Goal: Information Seeking & Learning: Learn about a topic

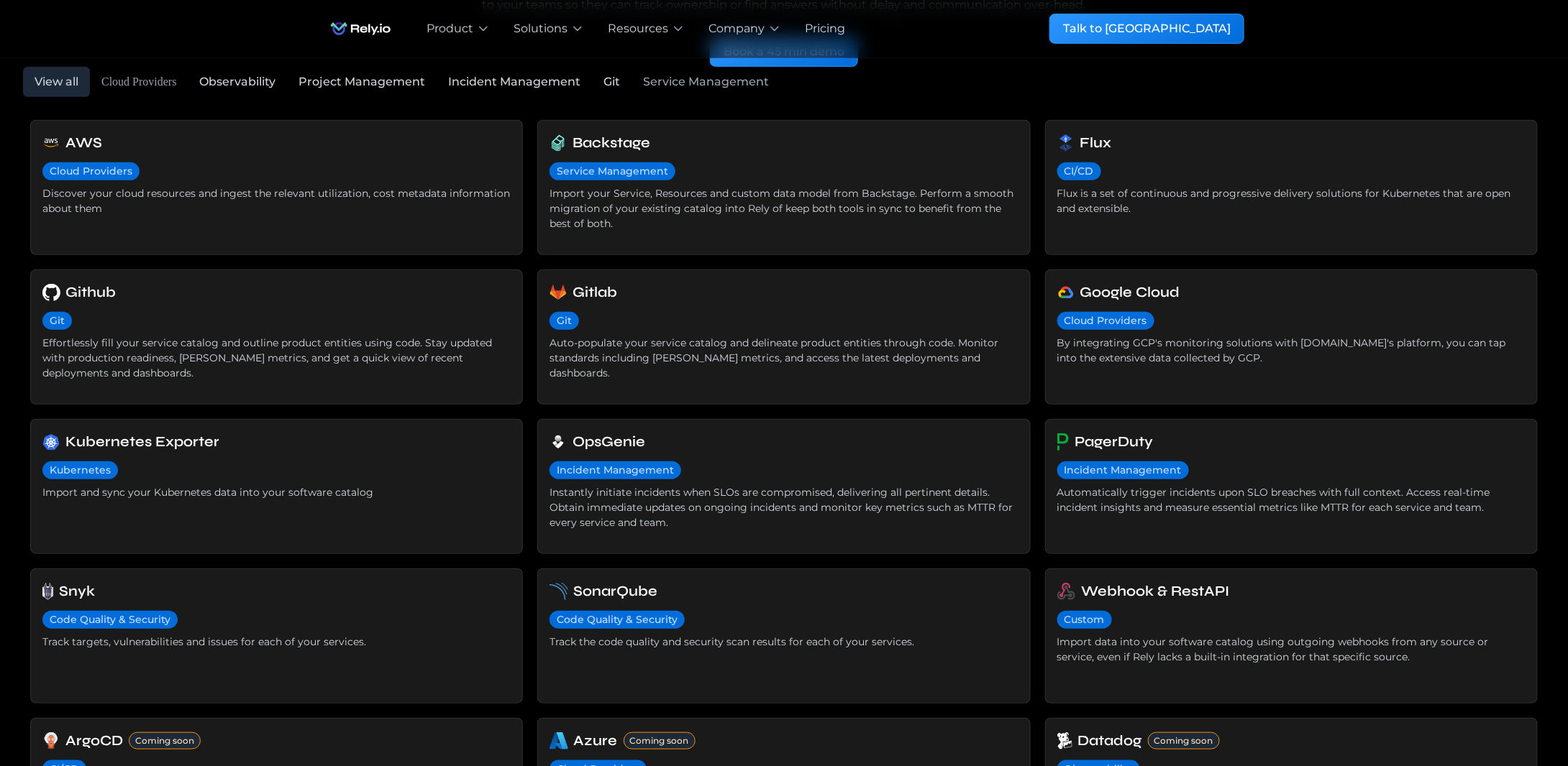
scroll to position [287, 0]
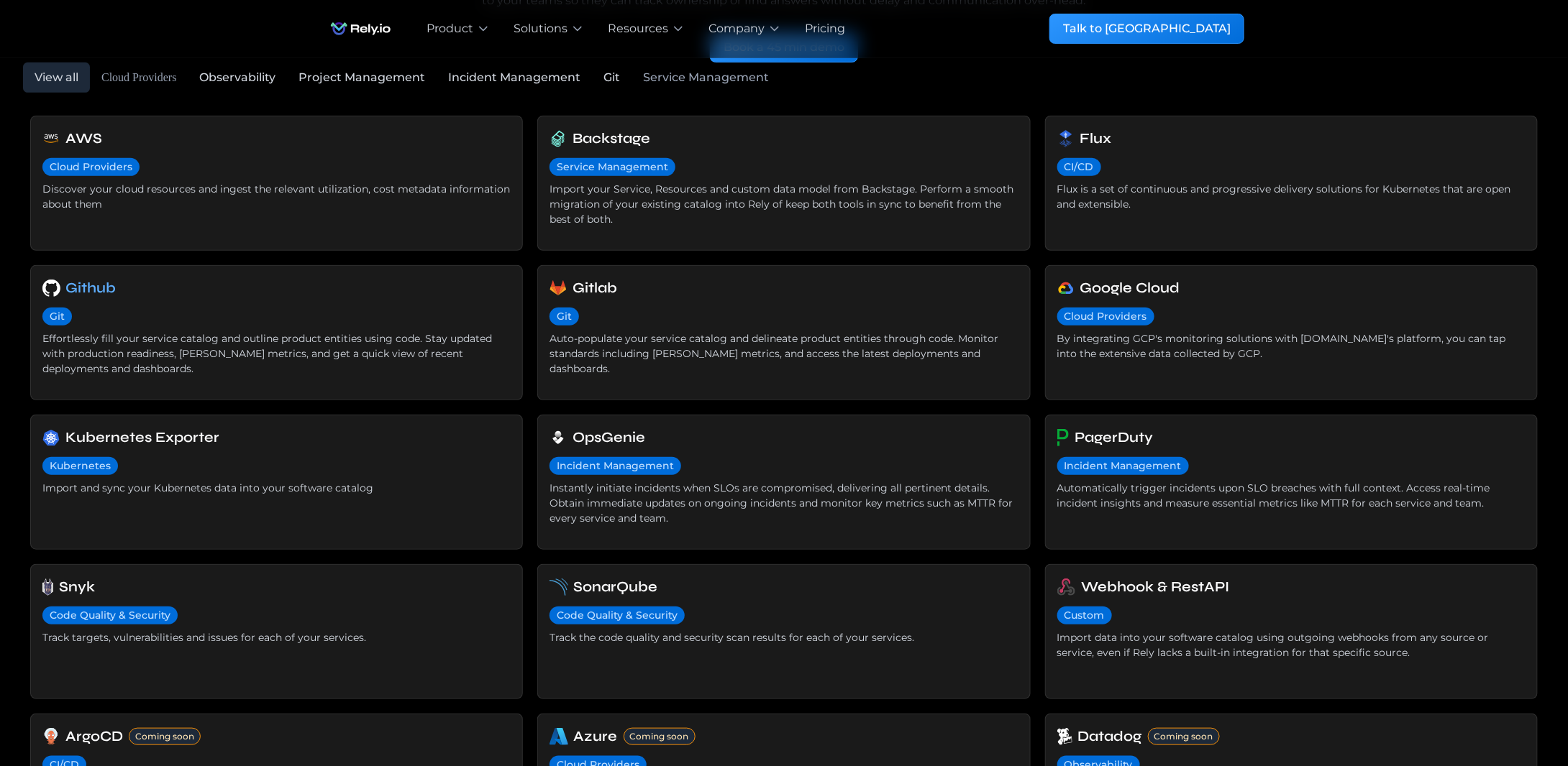
click at [96, 290] on h6 "Github" at bounding box center [91, 288] width 51 height 22
click at [83, 292] on h6 "Github" at bounding box center [91, 288] width 51 height 22
click at [249, 351] on div "Effortlessly fill your service catalog and outline product entities using code.…" at bounding box center [277, 354] width 468 height 45
click at [841, 322] on div "Git" at bounding box center [784, 317] width 468 height 26
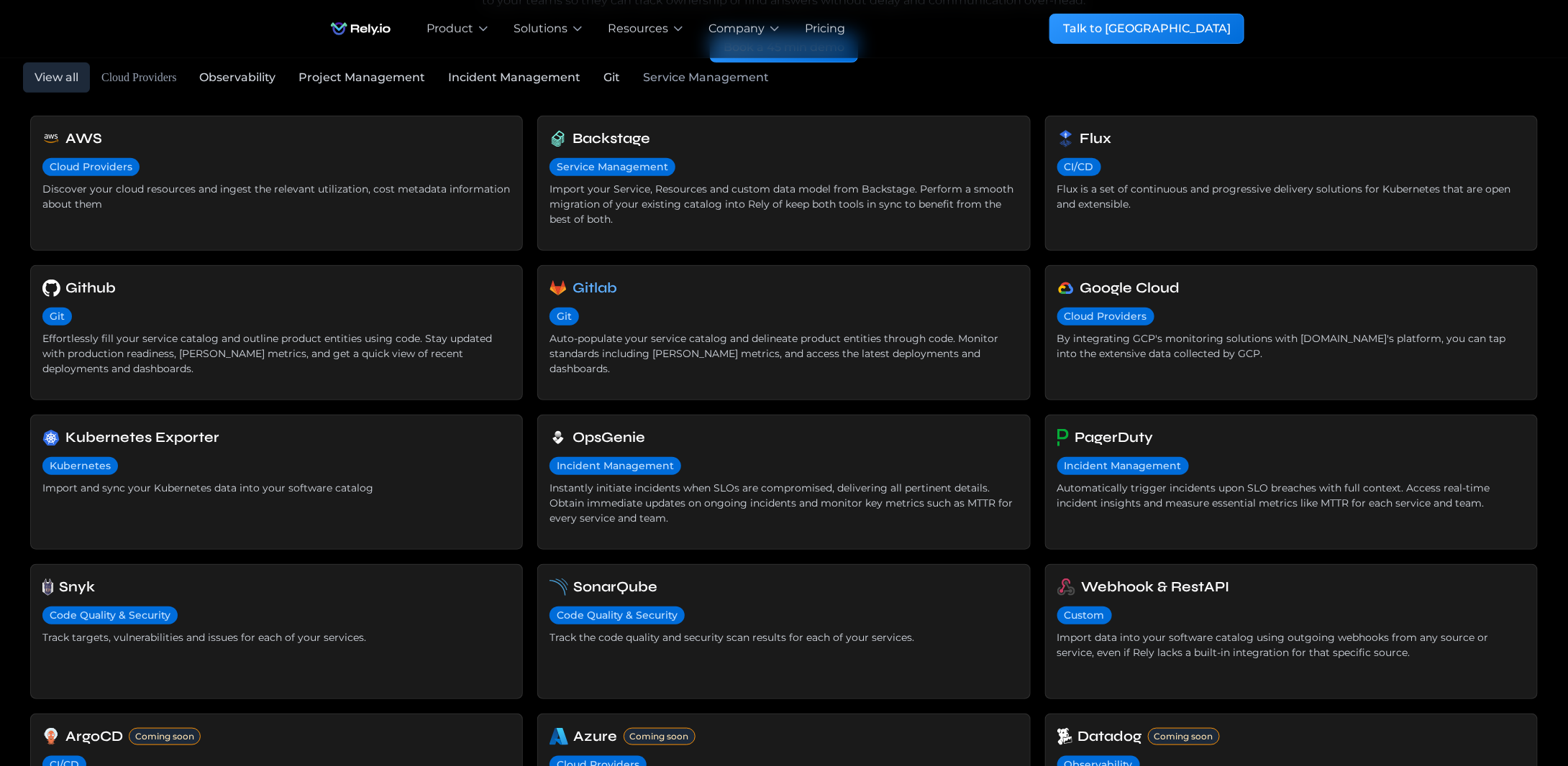
click at [590, 291] on h6 "Gitlab" at bounding box center [595, 288] width 44 height 22
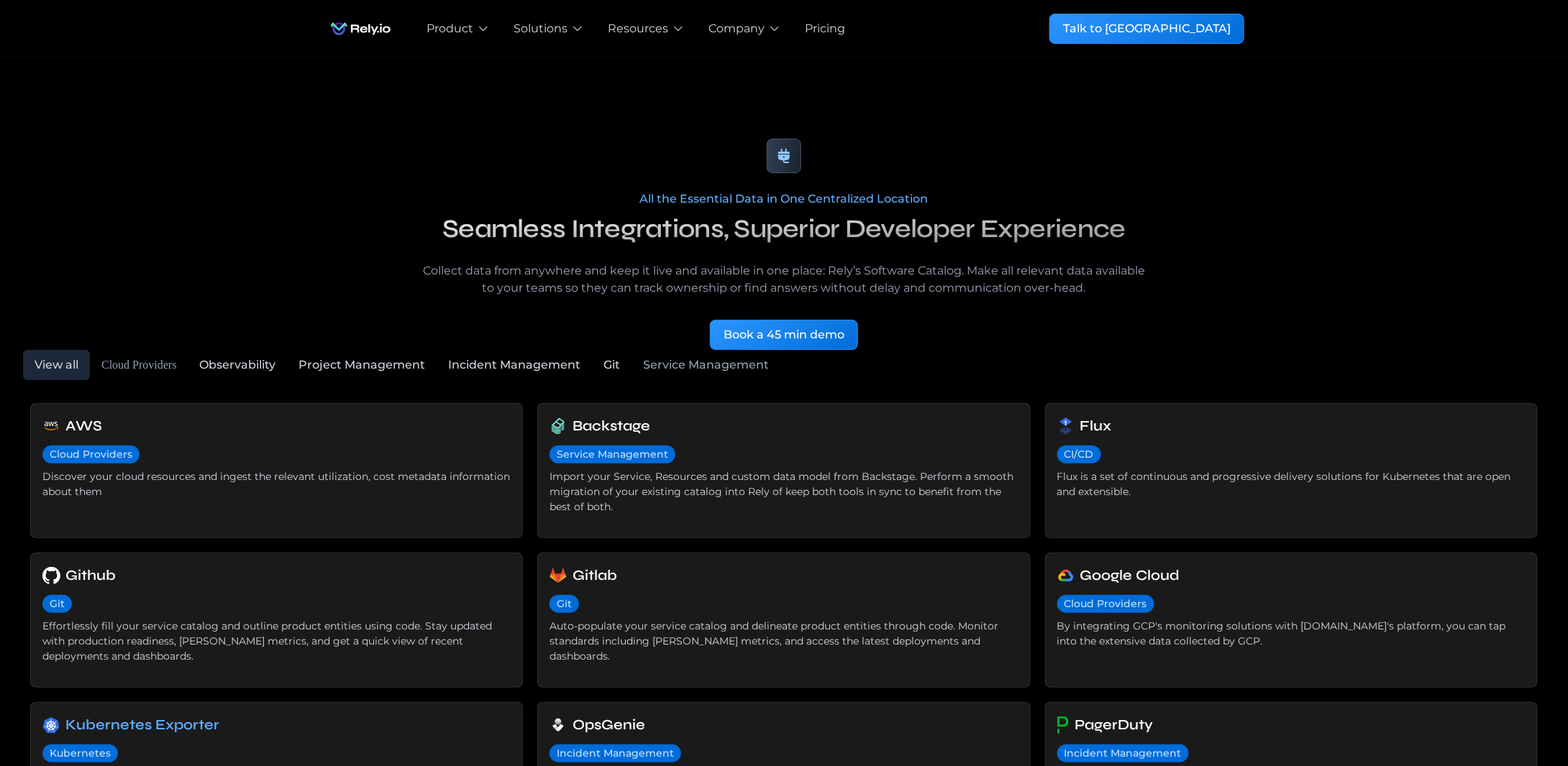
click at [176, 727] on h6 "Kubernetes Exporter" at bounding box center [142, 725] width 154 height 22
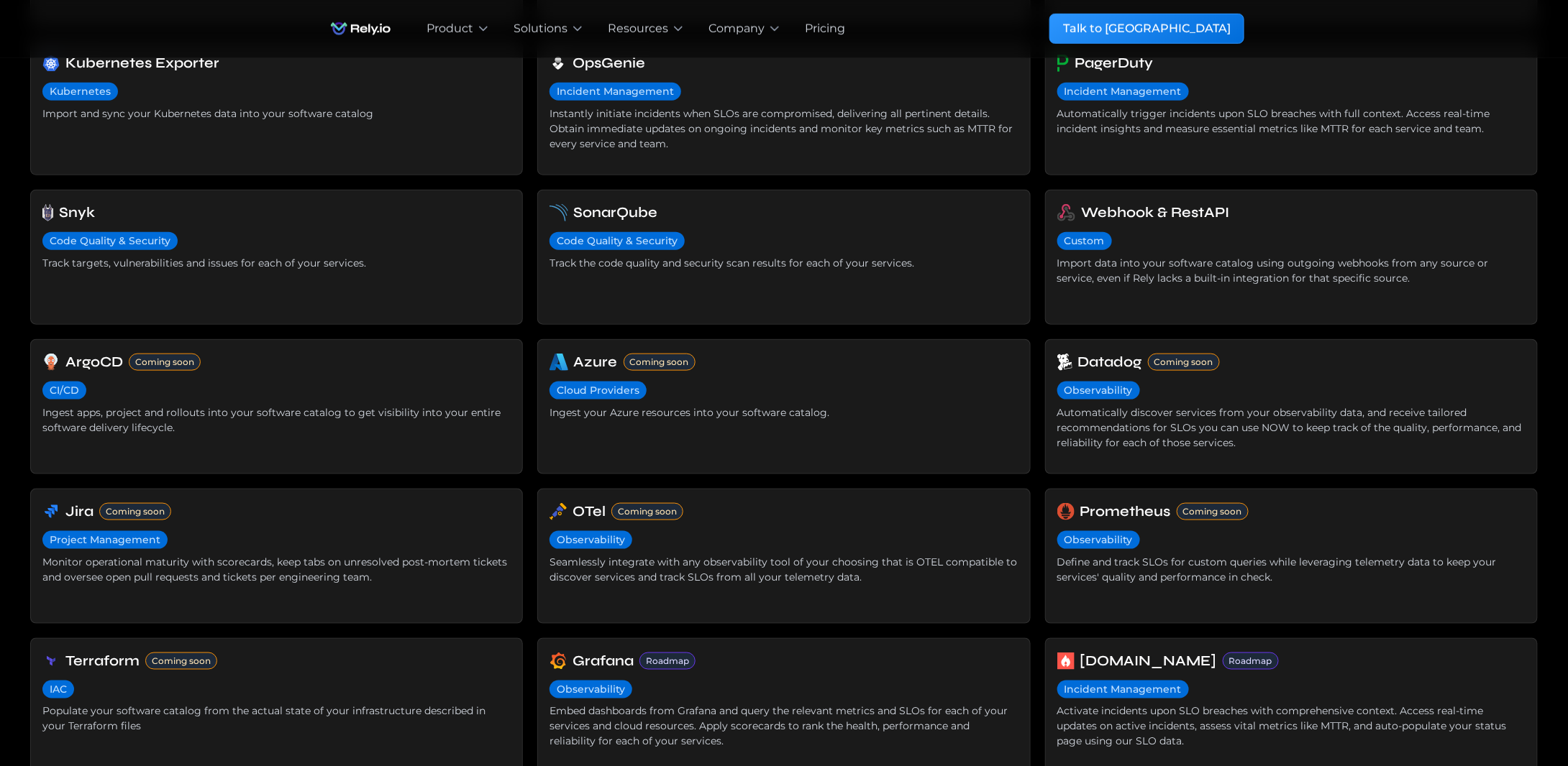
scroll to position [647, 0]
